Goal: Task Accomplishment & Management: Complete application form

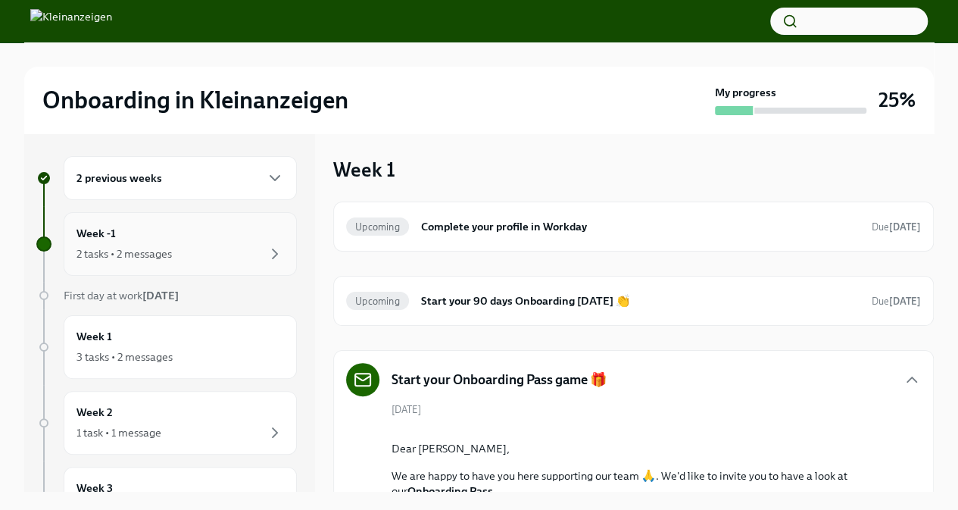
scroll to position [1250, 0]
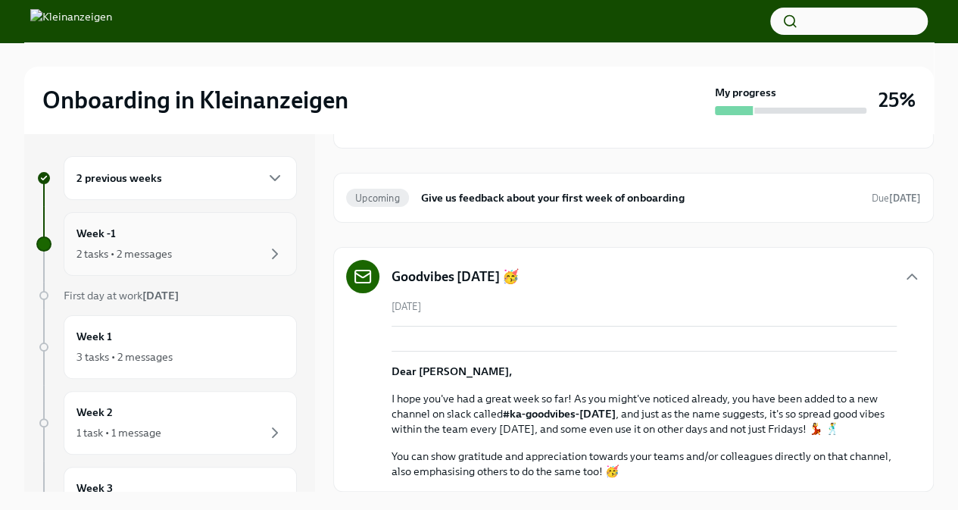
click at [149, 245] on div "2 tasks • 2 messages" at bounding box center [179, 254] width 207 height 18
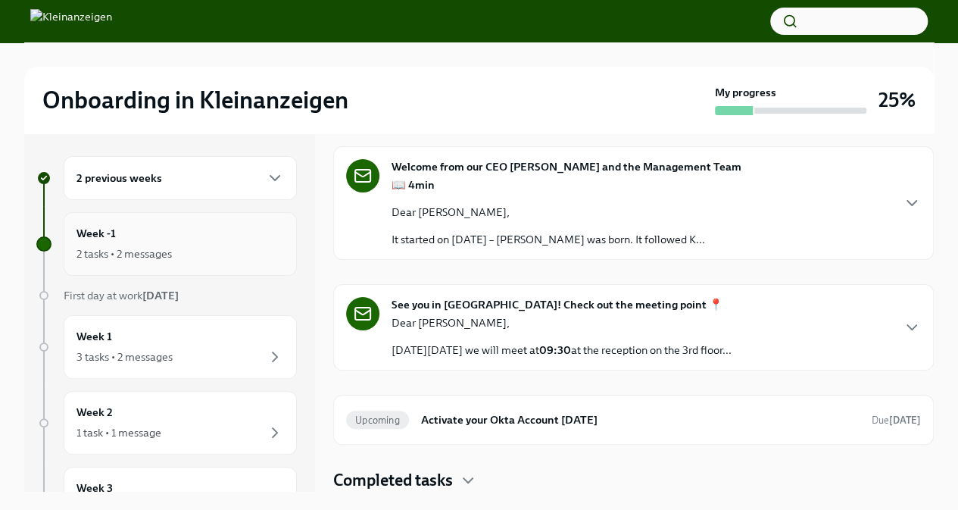
scroll to position [53, 0]
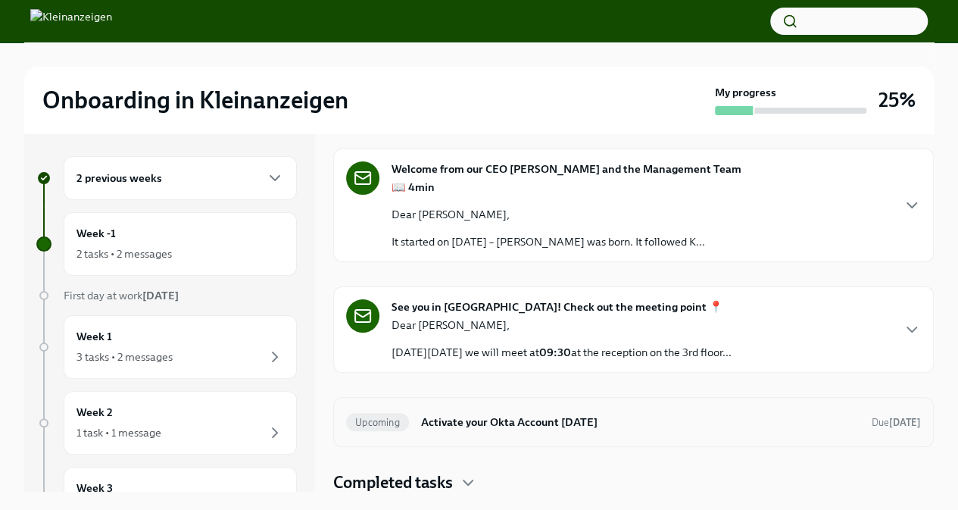
click at [532, 413] on h6 "Activate your Okta Account [DATE]" at bounding box center [640, 421] width 438 height 17
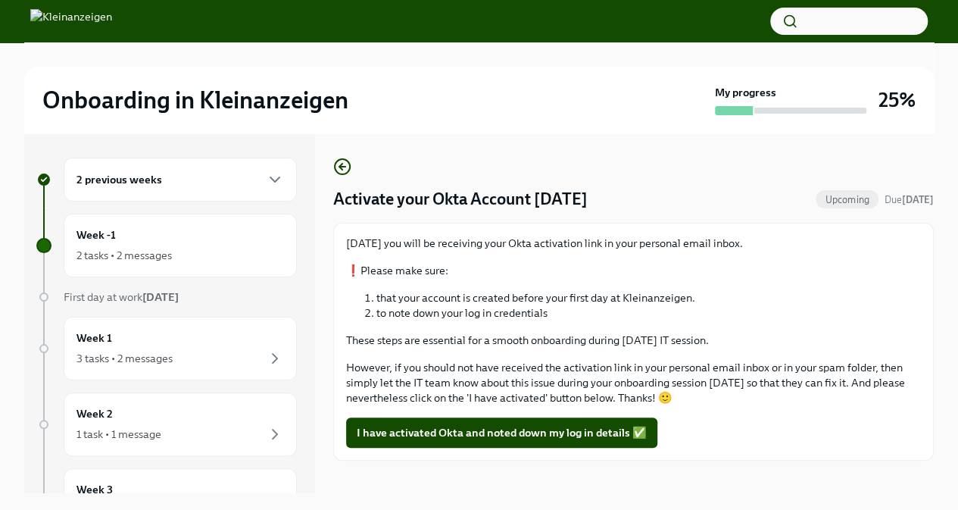
click at [120, 176] on h6 "2 previous weeks" at bounding box center [119, 179] width 86 height 17
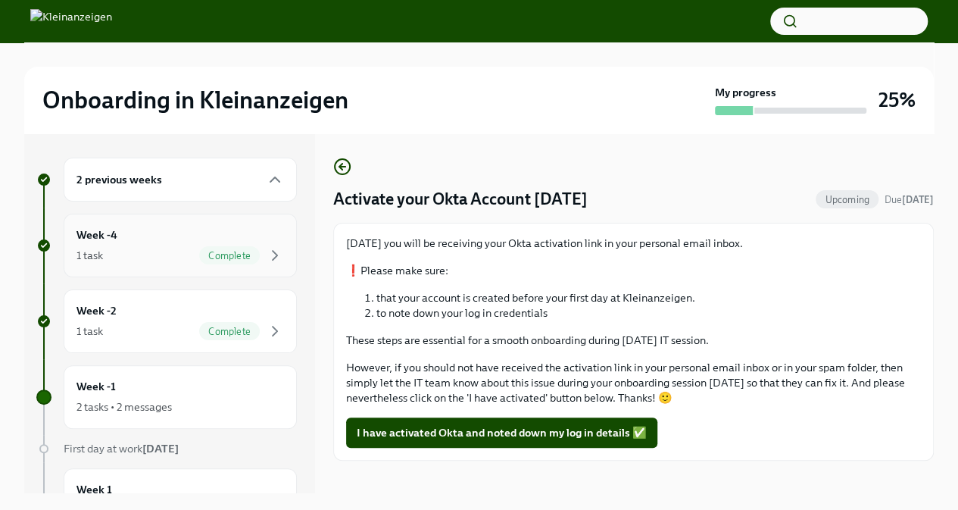
click at [182, 235] on div "Week -4 1 task Complete" at bounding box center [179, 245] width 207 height 38
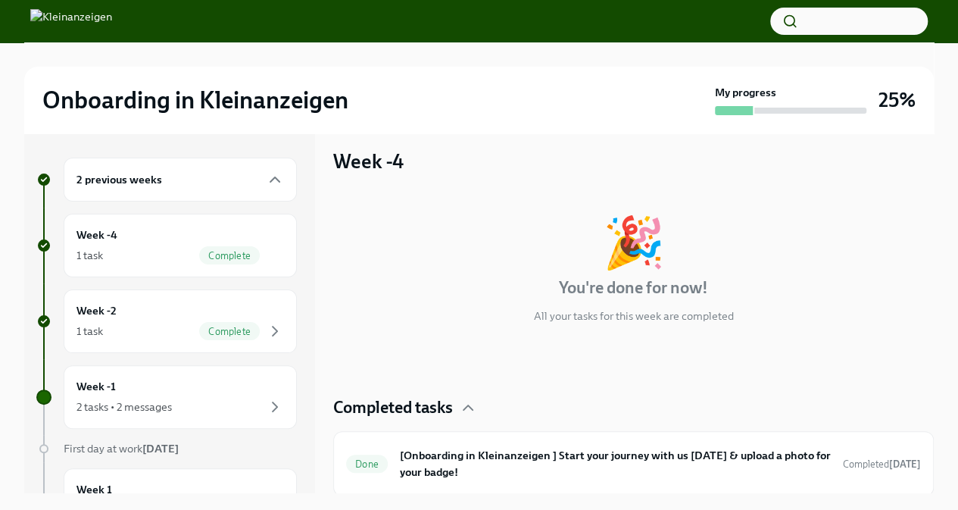
scroll to position [12, 0]
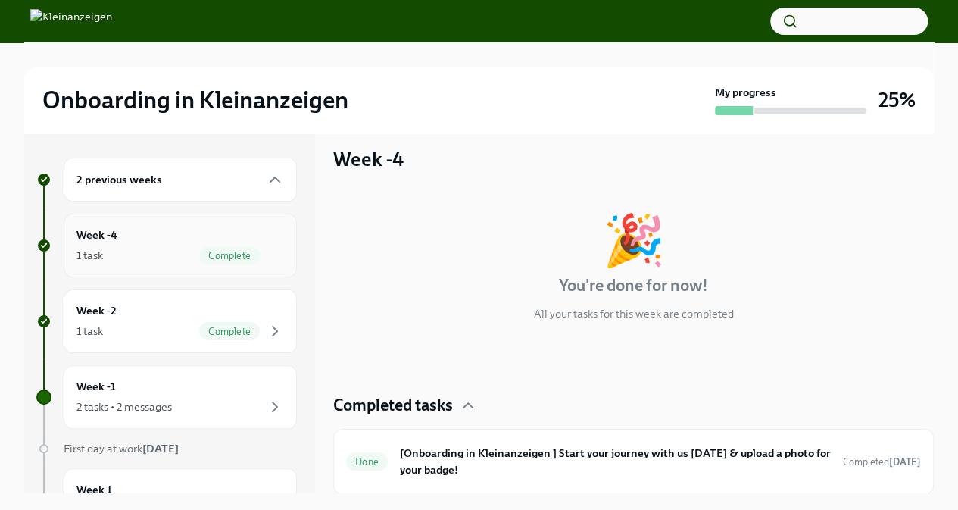
click at [154, 247] on div "1 task Complete" at bounding box center [179, 255] width 207 height 18
click at [85, 239] on h6 "Week -4" at bounding box center [96, 234] width 41 height 17
click at [91, 234] on h6 "Week -4" at bounding box center [96, 234] width 41 height 17
click at [175, 260] on div "1 task Complete" at bounding box center [179, 255] width 207 height 18
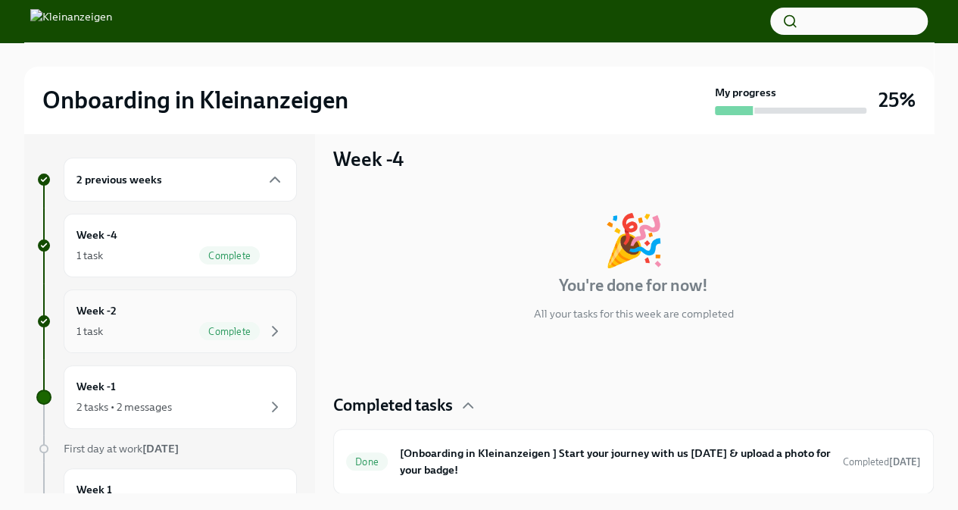
click at [206, 326] on span "Complete" at bounding box center [229, 331] width 61 height 11
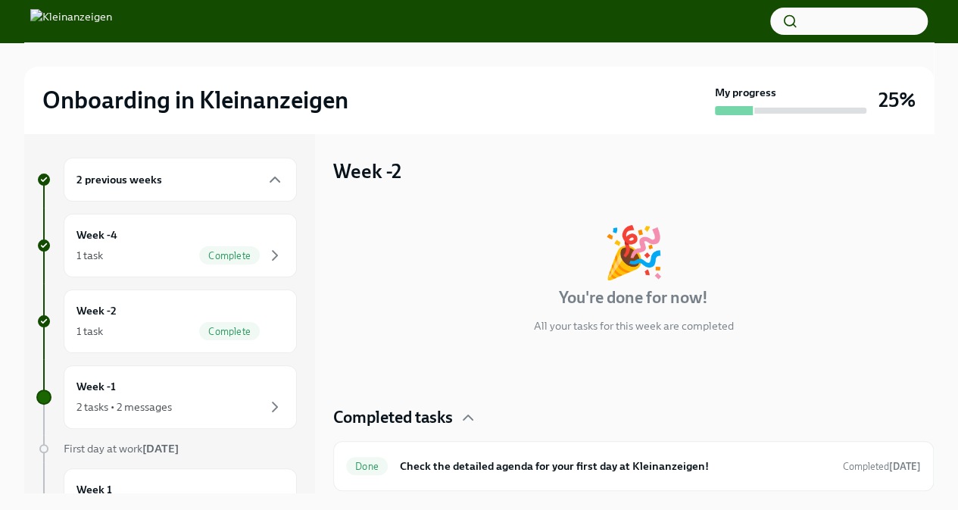
scroll to position [2, 0]
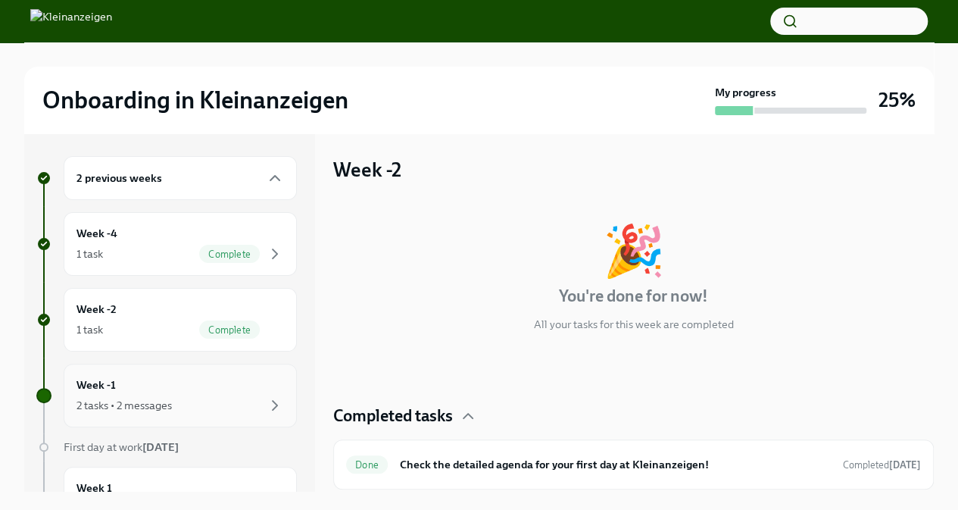
click at [179, 398] on div "2 tasks • 2 messages" at bounding box center [179, 405] width 207 height 18
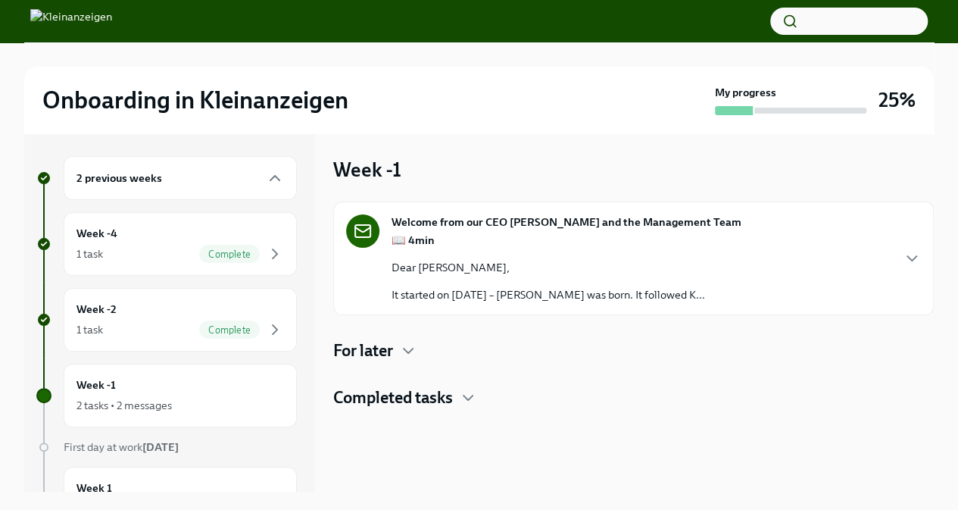
click at [430, 399] on h4 "Completed tasks" at bounding box center [393, 397] width 120 height 23
click at [351, 345] on h4 "For later" at bounding box center [363, 350] width 60 height 23
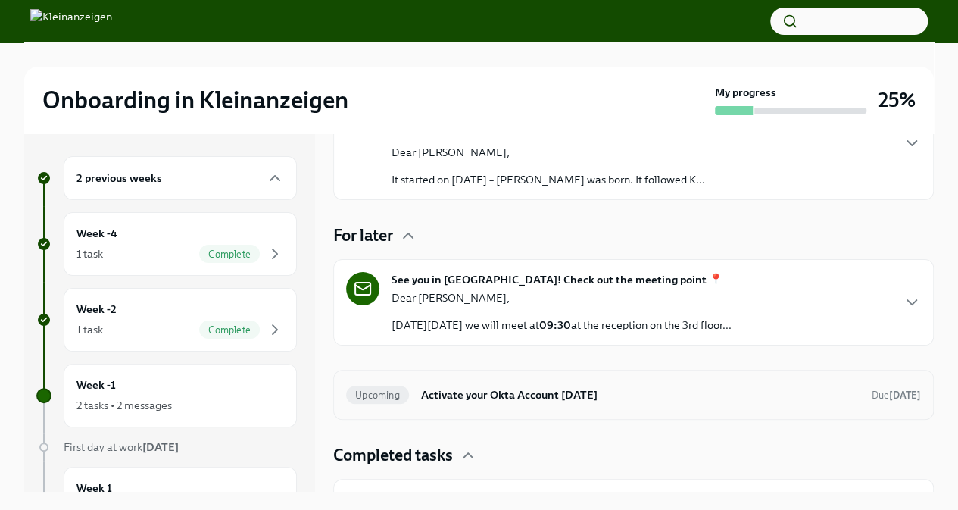
scroll to position [150, 0]
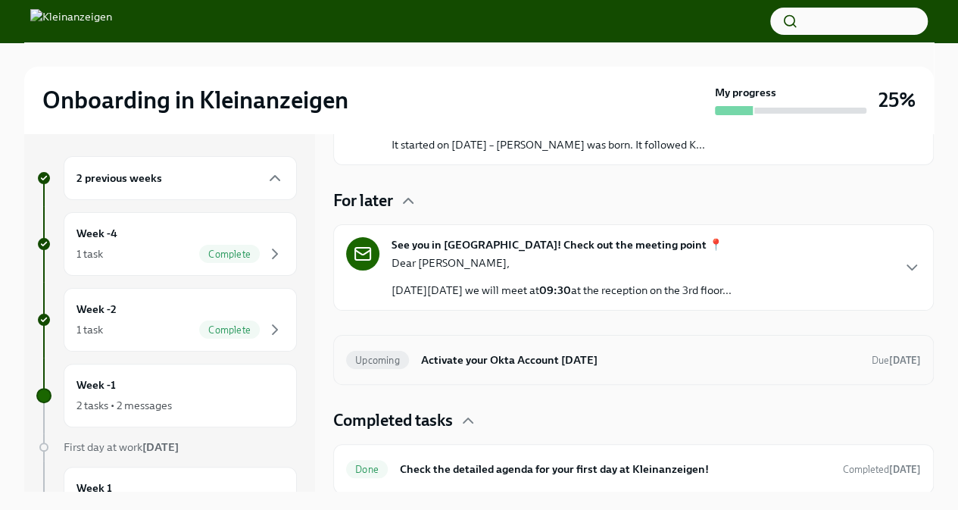
click at [489, 363] on h6 "Activate your Okta Account [DATE]" at bounding box center [640, 359] width 438 height 17
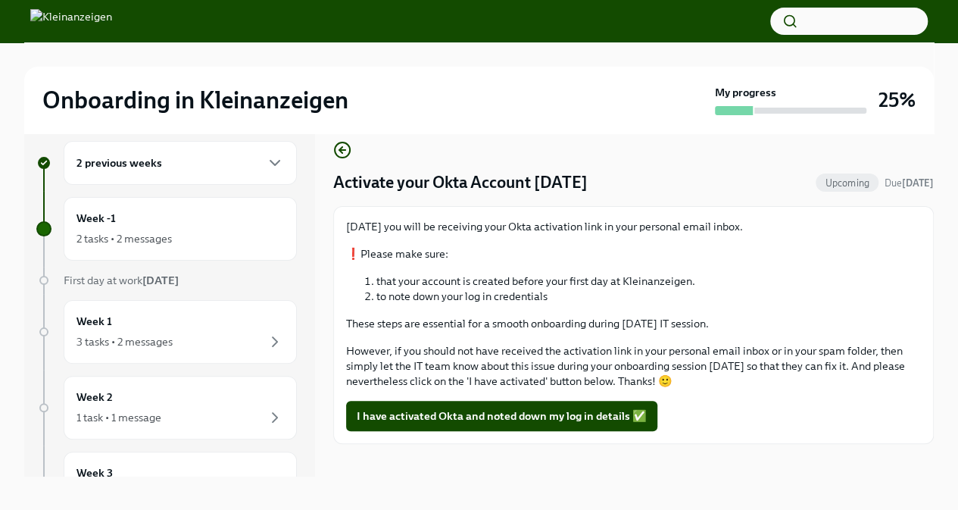
scroll to position [26, 0]
